Goal: Task Accomplishment & Management: Manage account settings

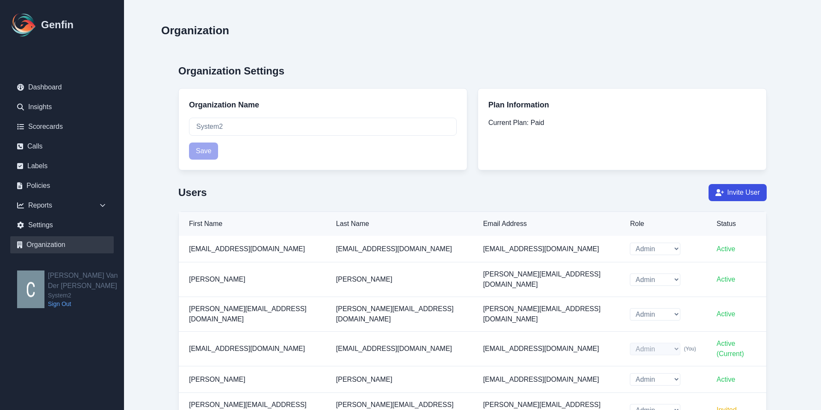
select select "cam_team"
click at [44, 225] on link "Settings" at bounding box center [61, 224] width 103 height 17
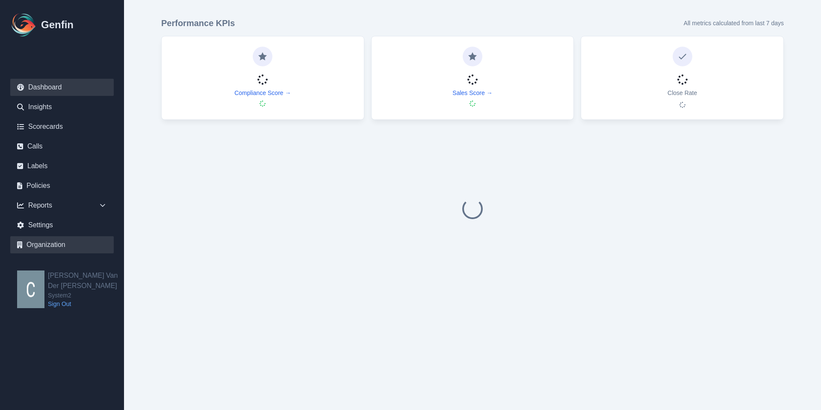
click at [52, 245] on link "Organization" at bounding box center [61, 244] width 103 height 17
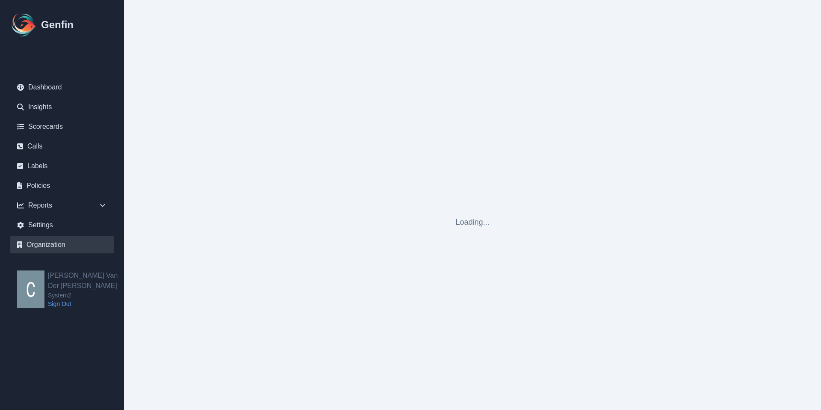
select select "cam_team"
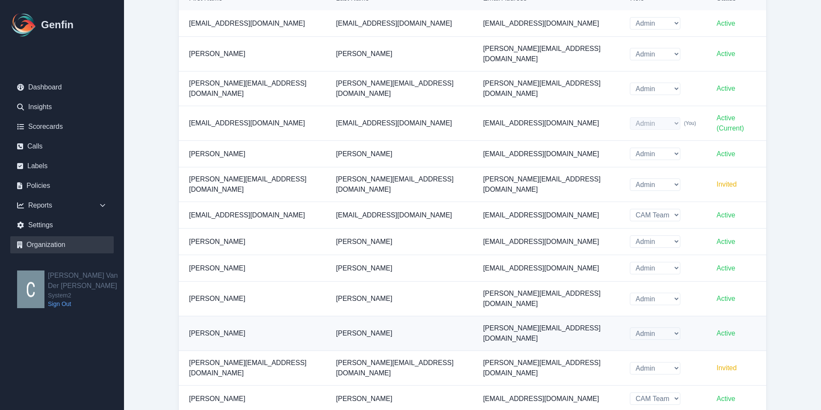
scroll to position [326, 0]
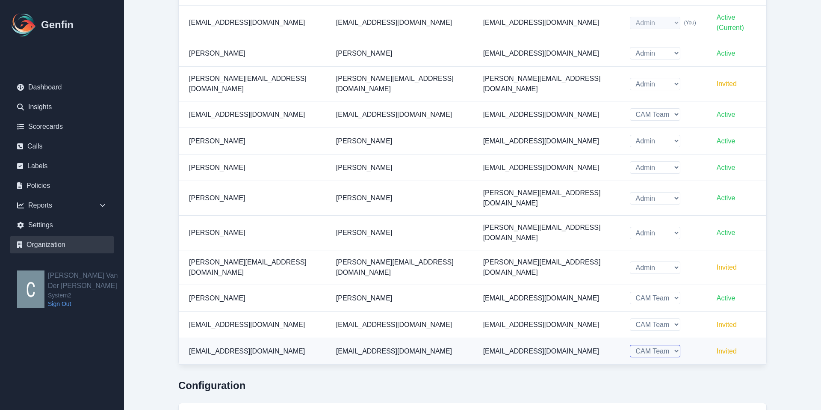
click at [649, 345] on select "Admin CAM Team" at bounding box center [655, 351] width 50 height 12
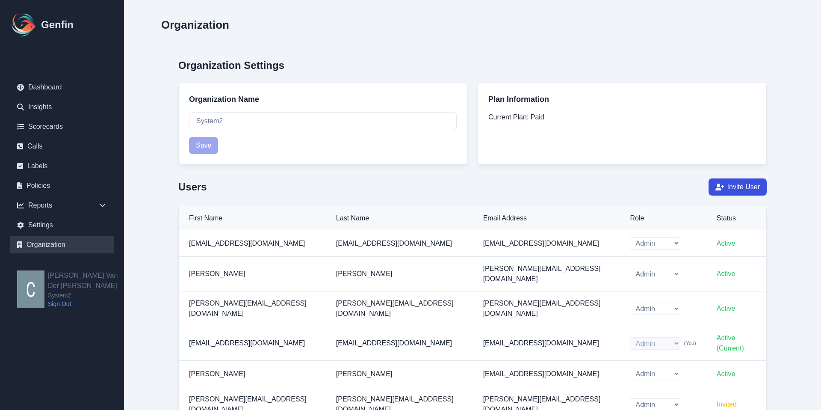
scroll to position [0, 0]
